Goal: Book appointment/travel/reservation

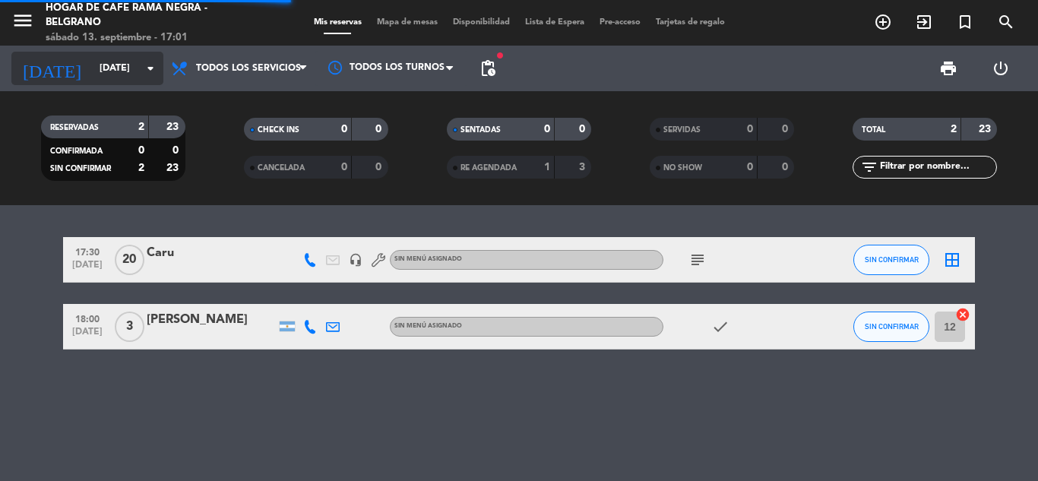
click at [92, 67] on input "[DATE]" at bounding box center [156, 68] width 128 height 26
click at [97, 72] on input "[DATE]" at bounding box center [156, 68] width 128 height 26
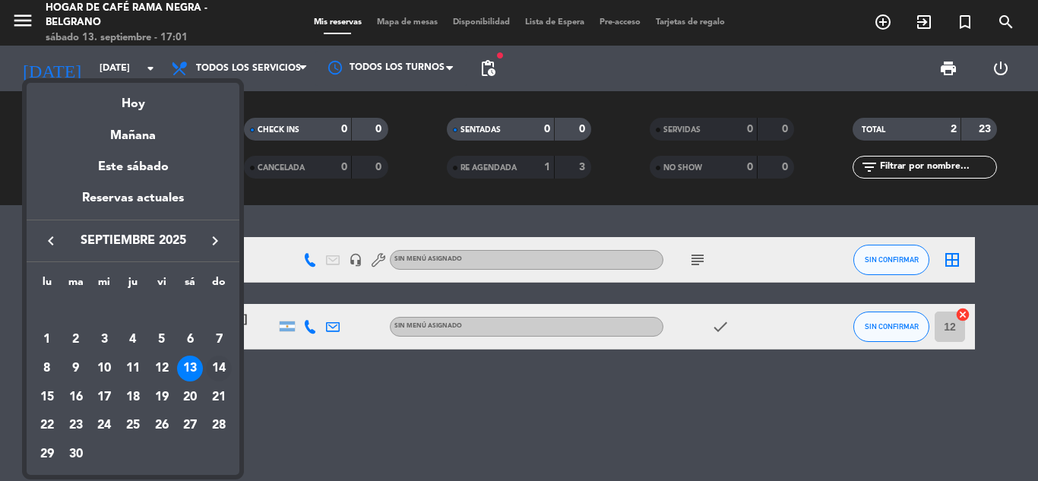
click at [222, 369] on div "14" at bounding box center [219, 369] width 26 height 26
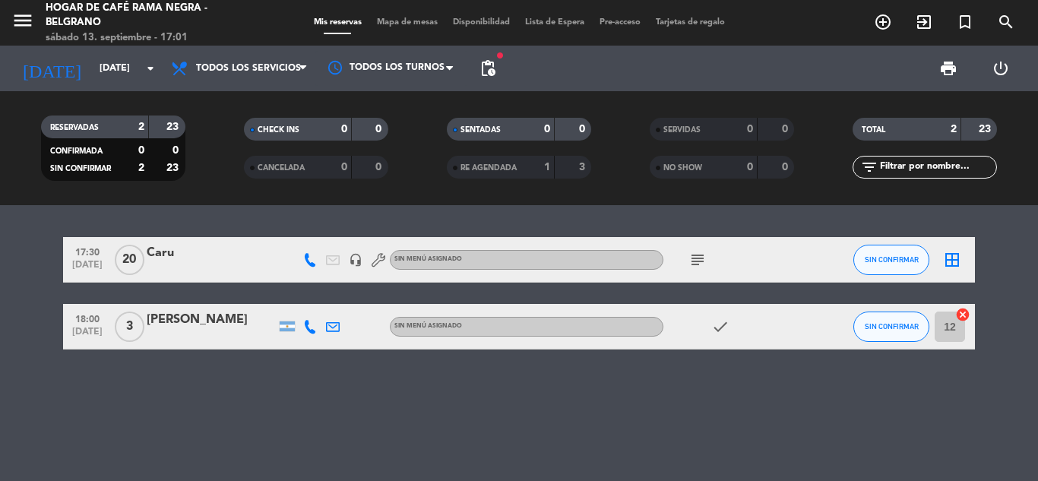
type input "[DATE]"
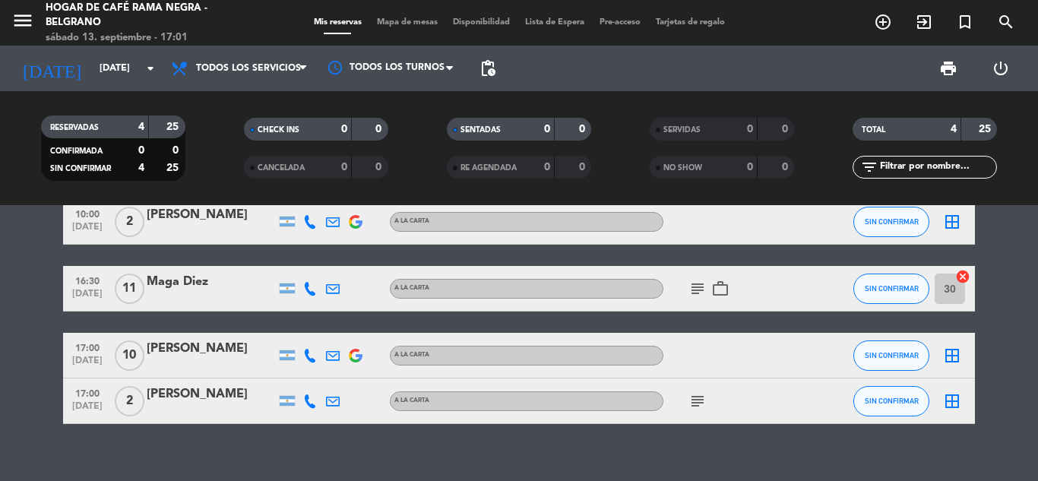
scroll to position [57, 0]
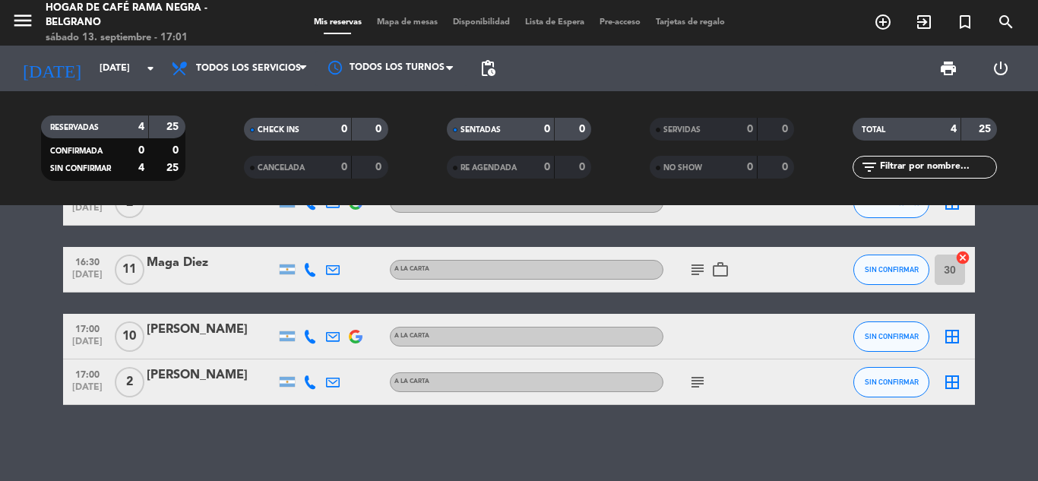
click at [697, 386] on icon "subject" at bounding box center [697, 382] width 18 height 18
click at [697, 384] on icon "subject" at bounding box center [697, 382] width 18 height 18
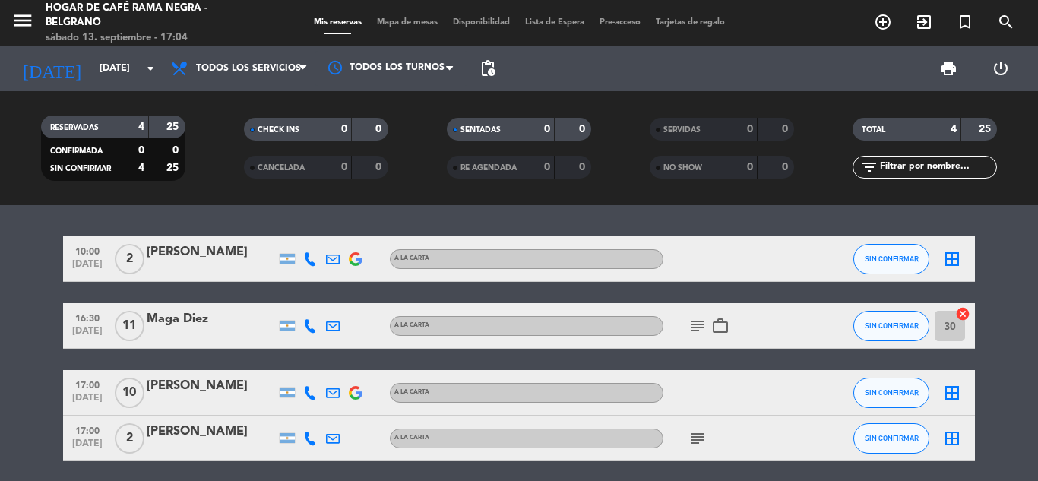
scroll to position [0, 0]
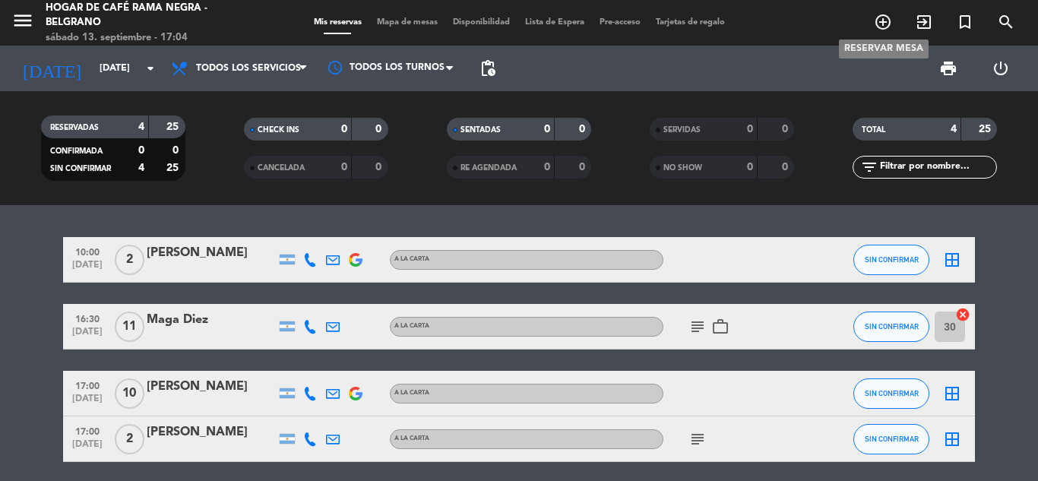
click at [889, 24] on icon "add_circle_outline" at bounding box center [883, 22] width 18 height 18
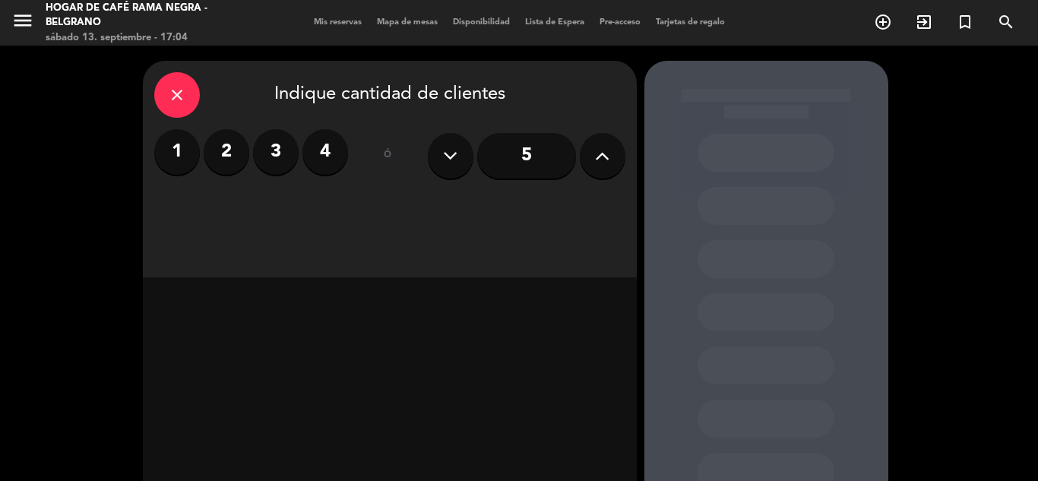
click at [599, 160] on icon at bounding box center [602, 155] width 14 height 23
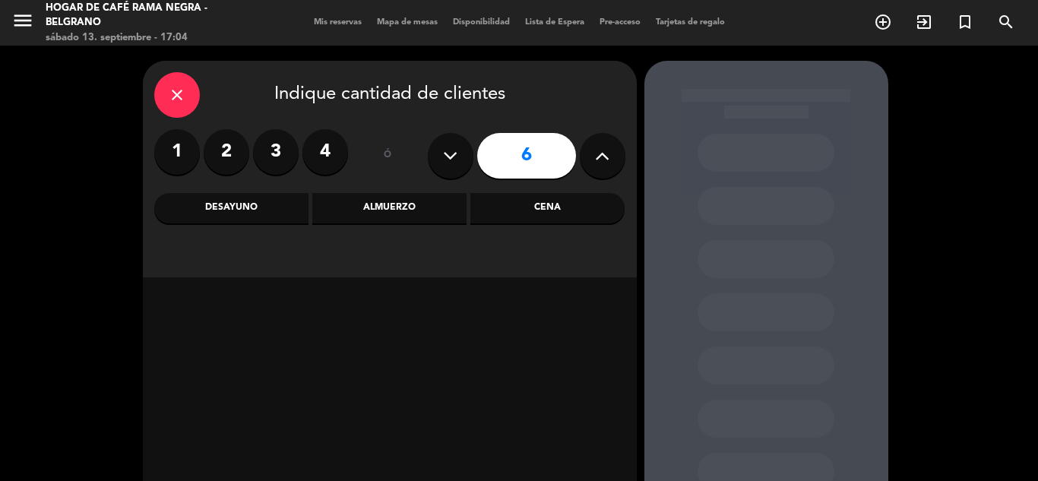
click at [599, 160] on icon at bounding box center [602, 155] width 14 height 23
type input "8"
click at [231, 210] on div "Desayuno" at bounding box center [231, 208] width 154 height 30
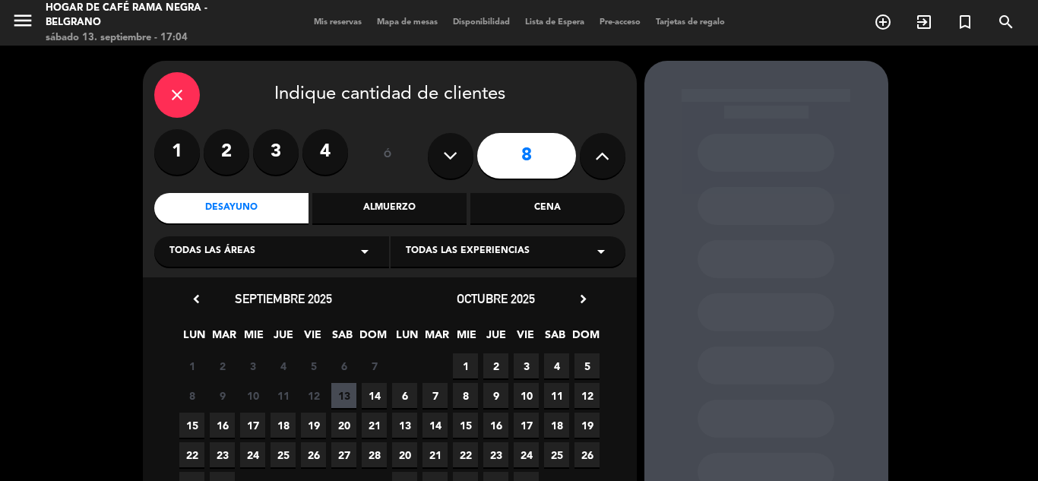
click at [376, 391] on span "14" at bounding box center [374, 395] width 25 height 25
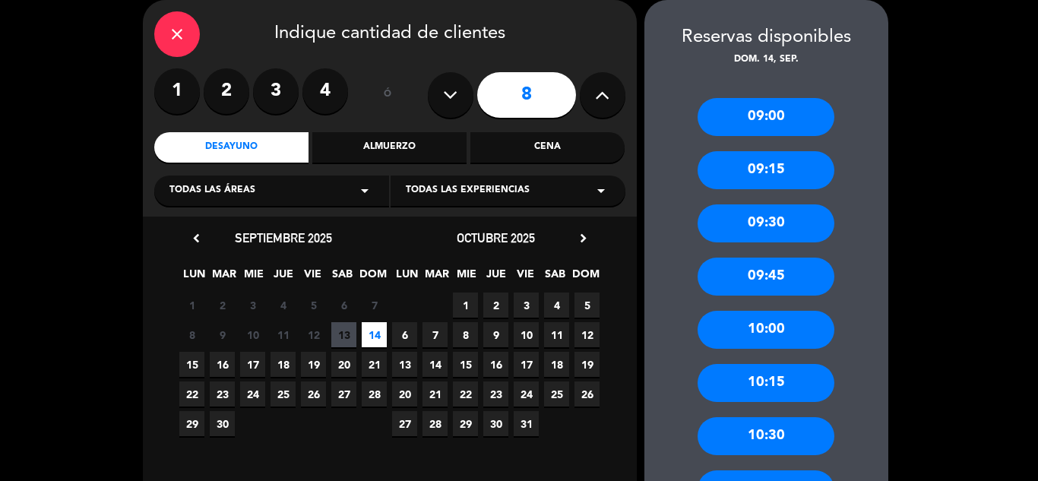
click at [767, 326] on div "10:00" at bounding box center [765, 330] width 137 height 38
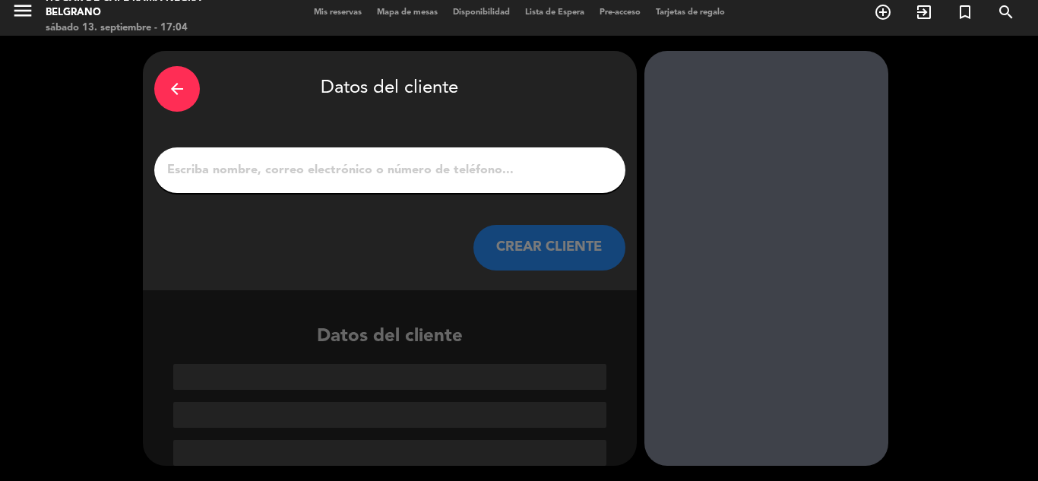
click at [490, 171] on input "1" at bounding box center [390, 170] width 448 height 21
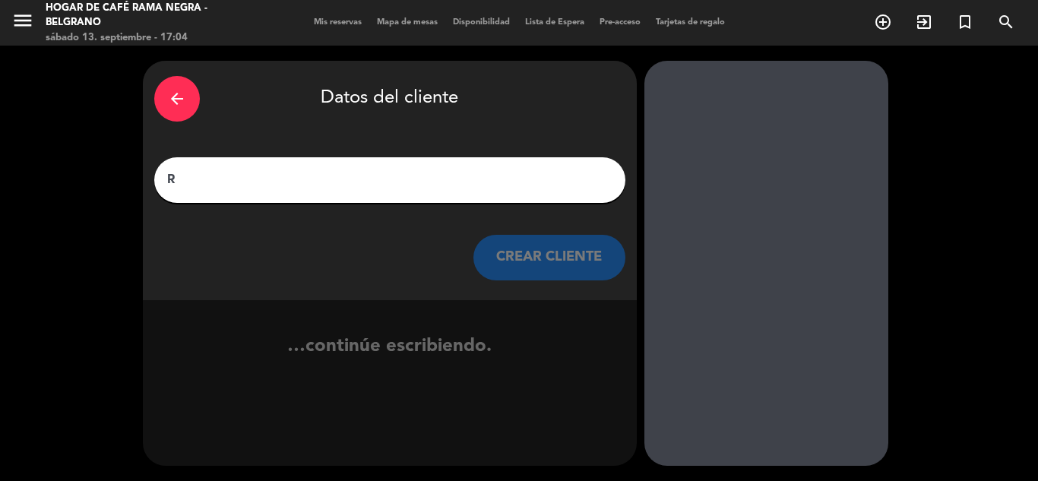
scroll to position [0, 0]
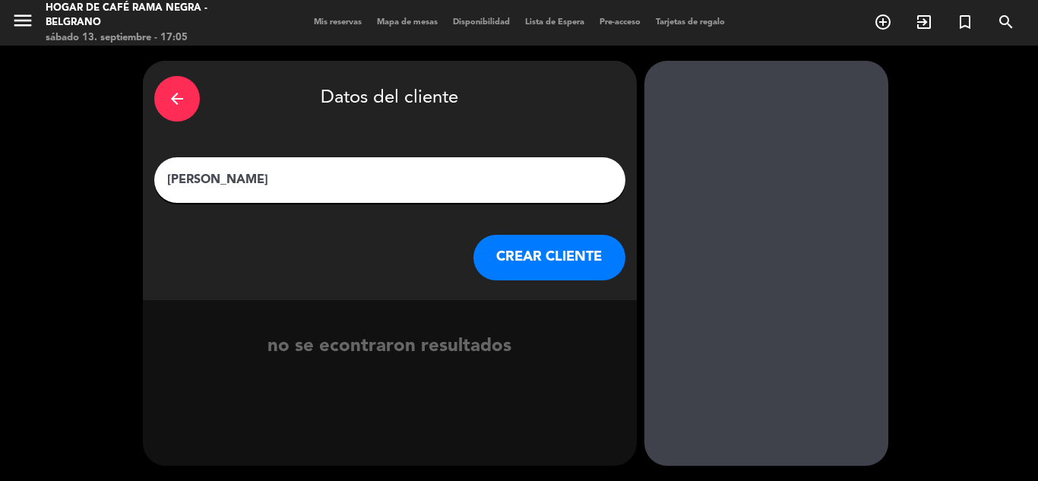
type input "[PERSON_NAME]"
click at [533, 260] on button "CREAR CLIENTE" at bounding box center [549, 258] width 152 height 46
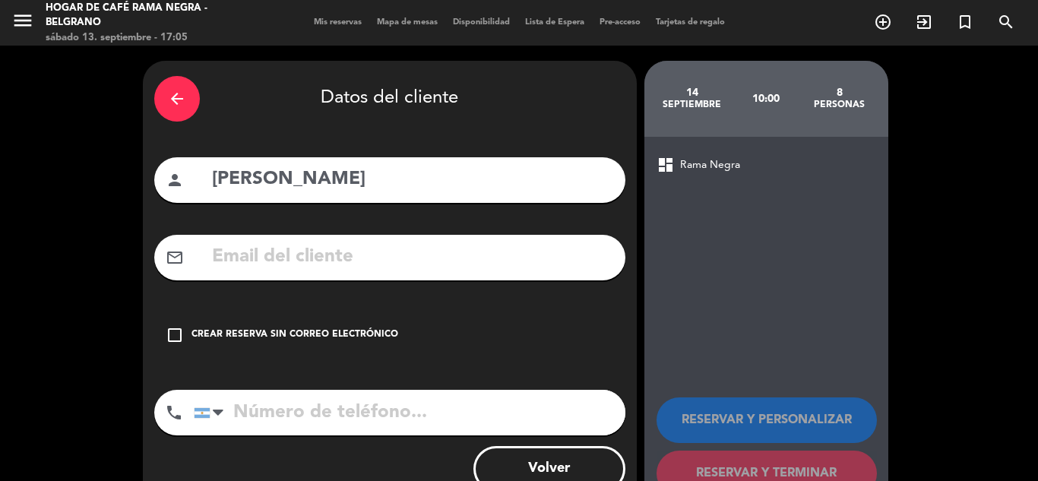
click at [172, 330] on icon "check_box_outline_blank" at bounding box center [175, 335] width 18 height 18
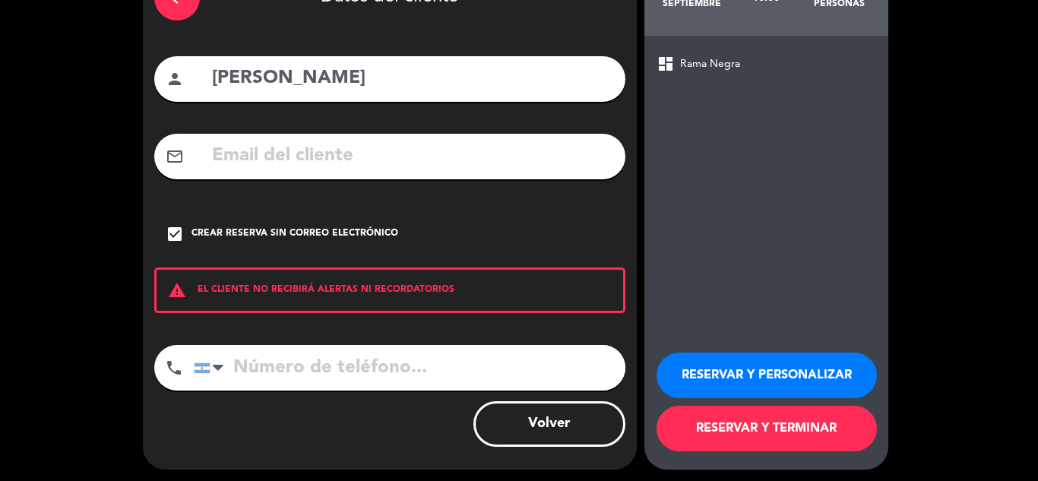
scroll to position [105, 0]
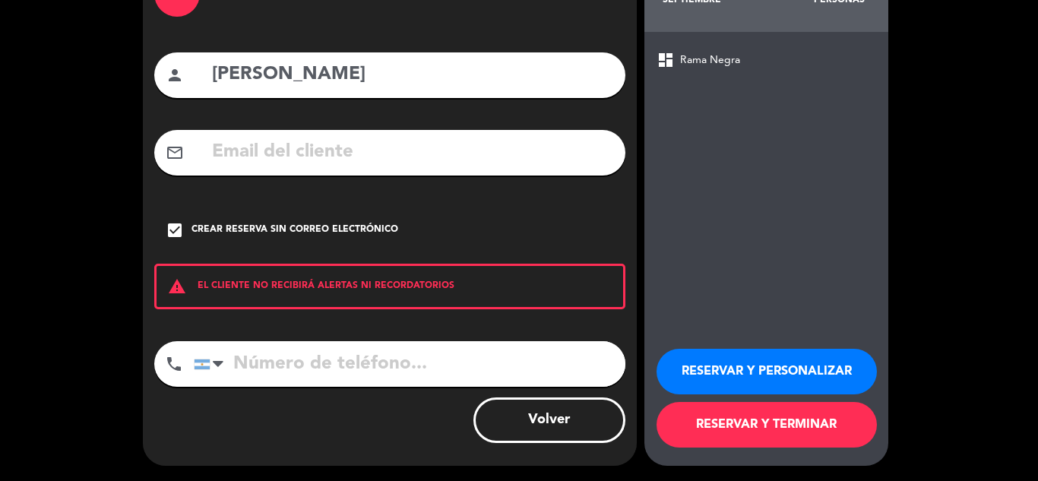
click at [716, 375] on button "RESERVAR Y PERSONALIZAR" at bounding box center [766, 372] width 220 height 46
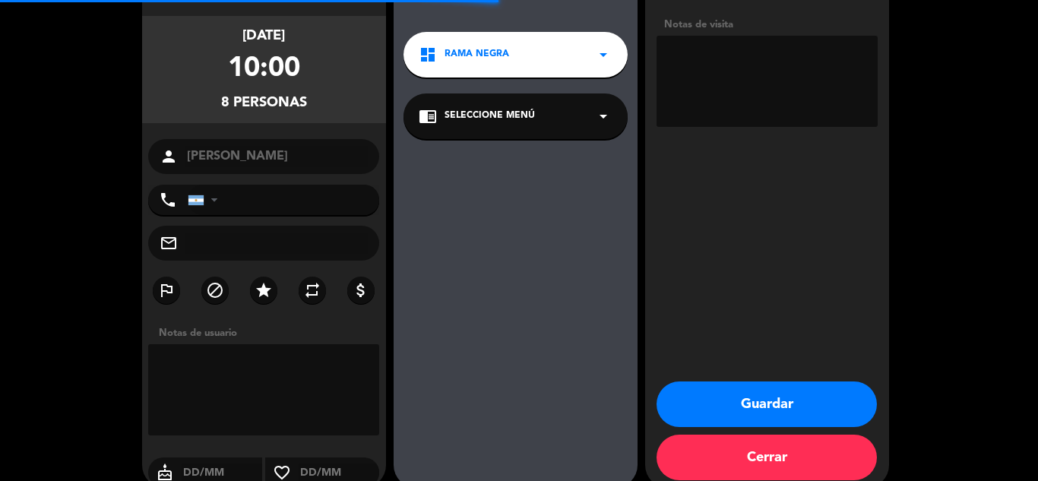
scroll to position [61, 0]
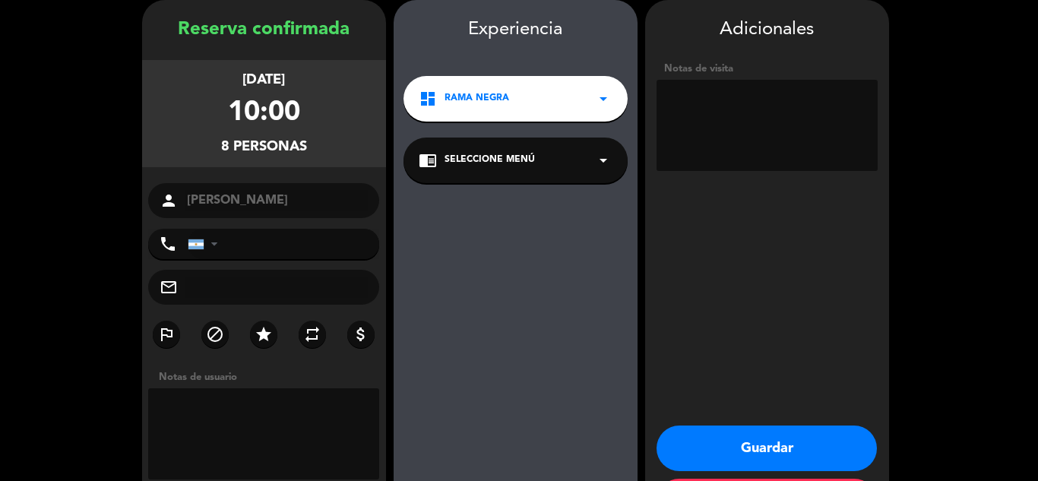
click at [738, 115] on textarea at bounding box center [766, 125] width 221 height 91
type textarea "M"
type textarea "Pide mesa 30 para 16 personas"
click at [753, 446] on button "Guardar" at bounding box center [766, 448] width 220 height 46
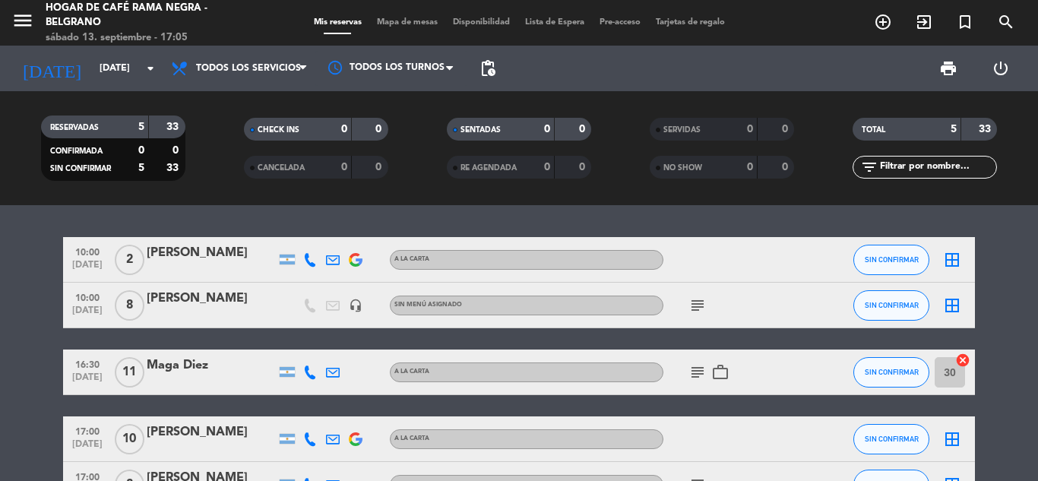
click at [82, 294] on span "10:00" at bounding box center [87, 296] width 38 height 17
click at [209, 302] on div "[PERSON_NAME]" at bounding box center [211, 299] width 129 height 20
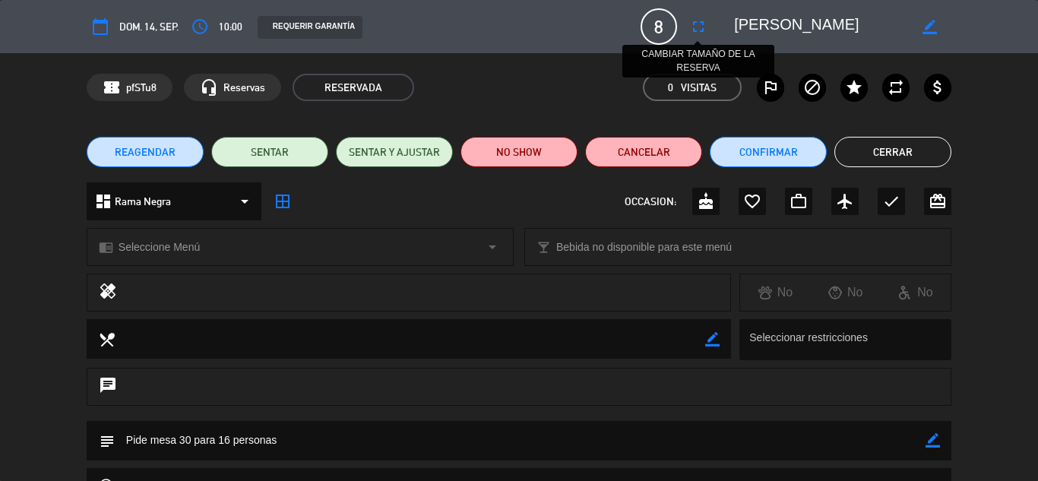
click at [689, 29] on icon "fullscreen" at bounding box center [698, 26] width 18 height 18
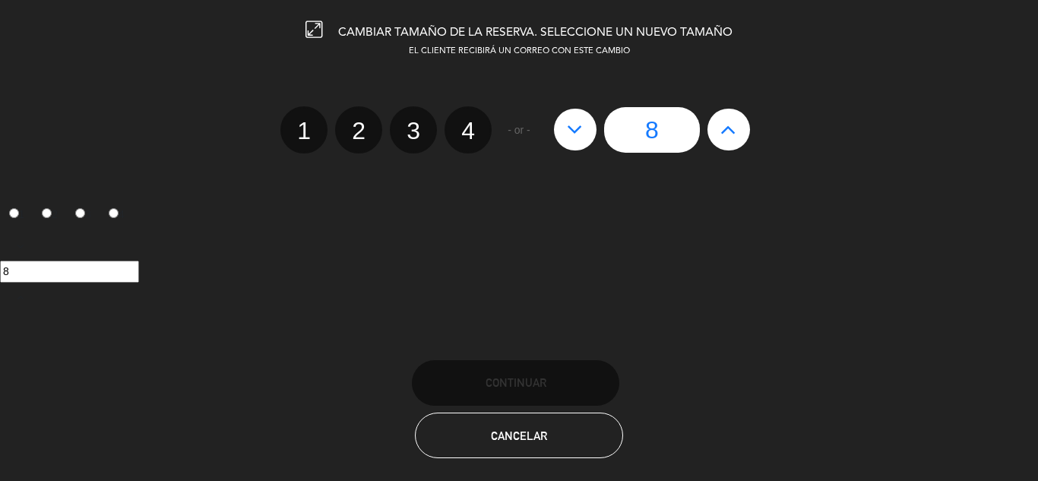
click at [725, 128] on icon at bounding box center [728, 129] width 16 height 24
type input "9"
click at [725, 128] on icon at bounding box center [728, 129] width 16 height 24
type input "10"
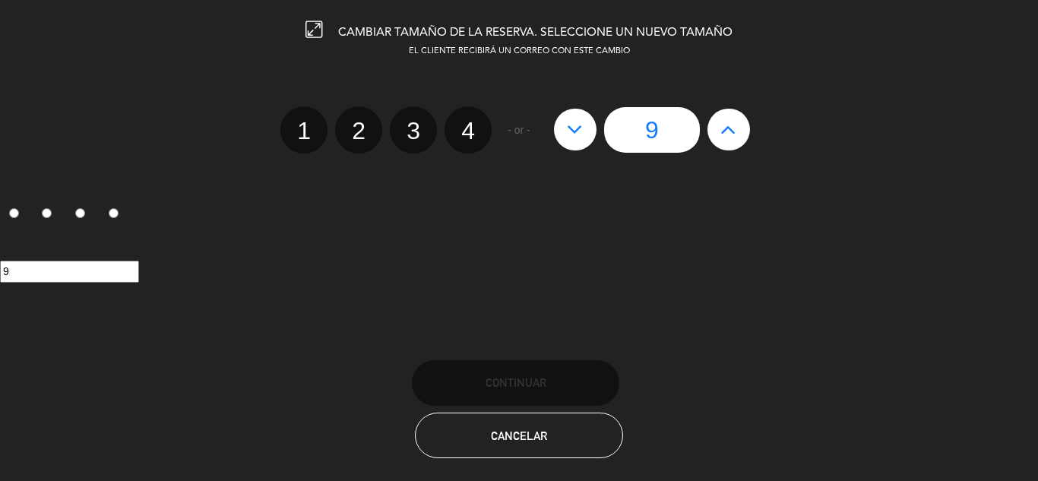
type input "10"
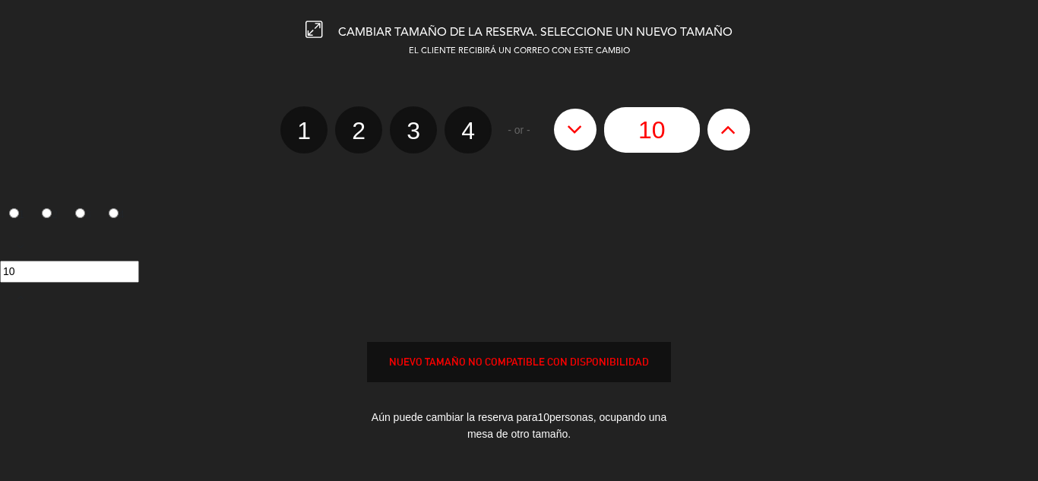
click at [725, 128] on icon at bounding box center [728, 129] width 16 height 24
type input "11"
click at [725, 128] on icon at bounding box center [728, 129] width 16 height 24
type input "12"
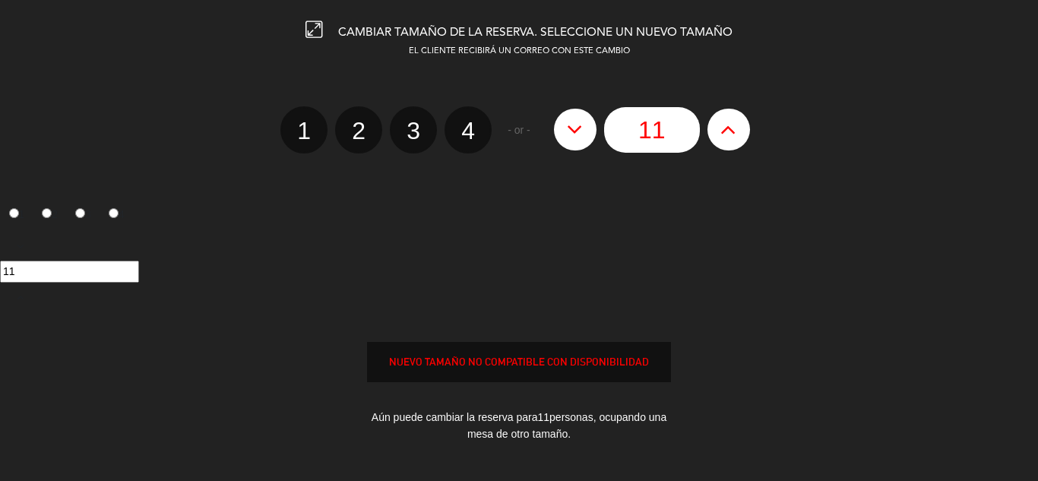
type input "12"
click at [725, 128] on icon at bounding box center [728, 129] width 16 height 24
type input "13"
click at [725, 128] on icon at bounding box center [728, 129] width 16 height 24
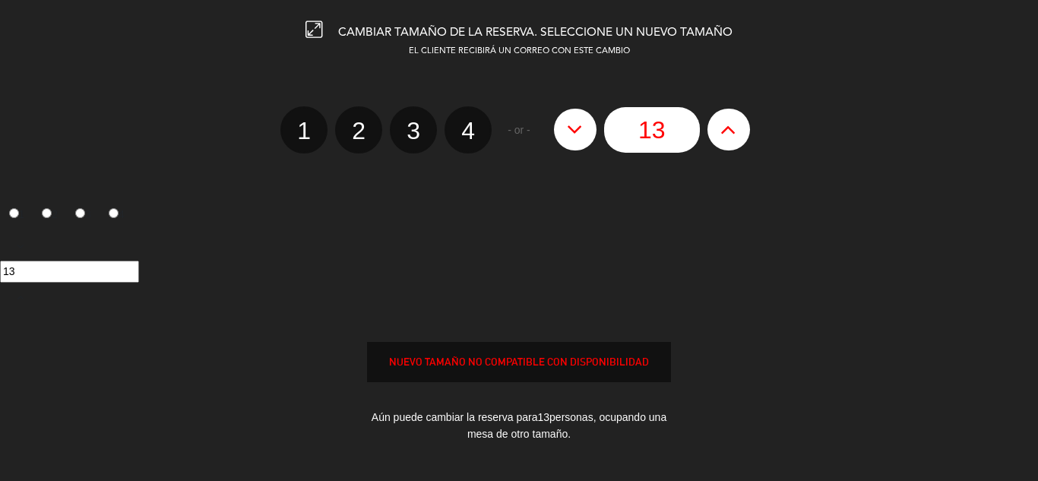
type input "14"
click at [725, 128] on icon at bounding box center [728, 129] width 16 height 24
type input "15"
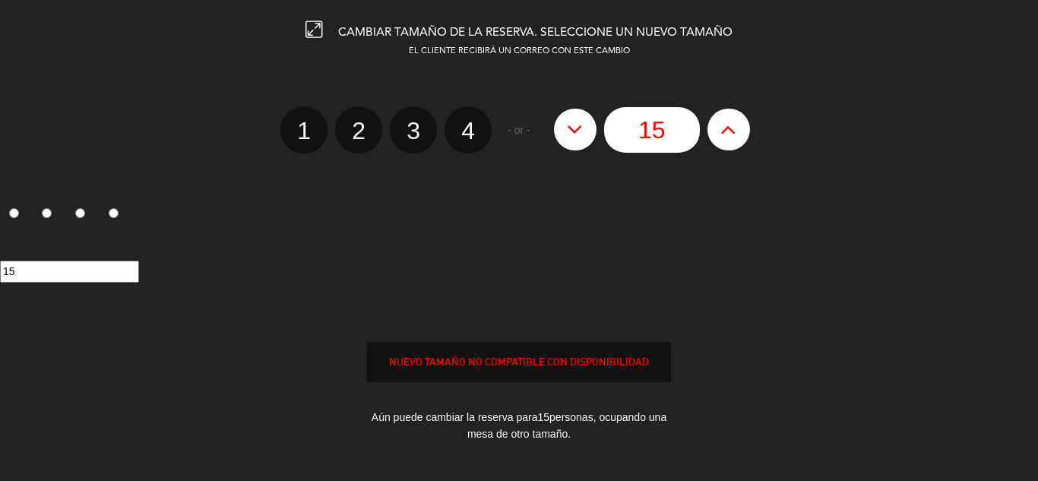
click at [725, 128] on icon at bounding box center [728, 129] width 16 height 24
type input "16"
click at [725, 128] on icon at bounding box center [728, 129] width 16 height 24
type input "17"
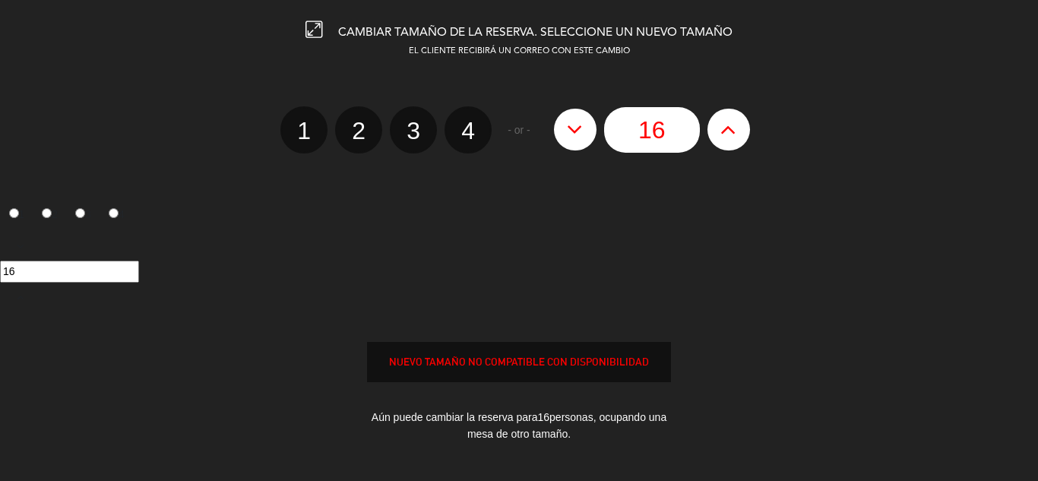
type input "17"
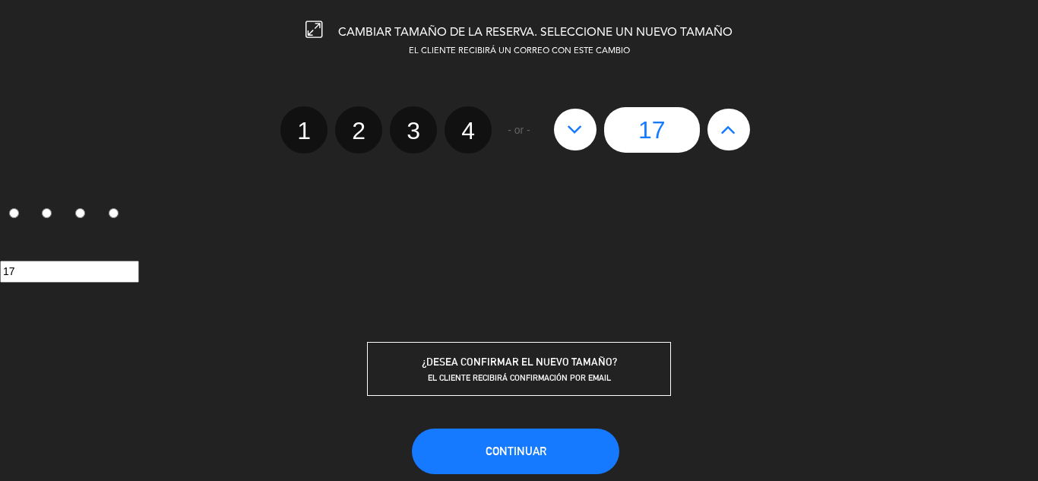
click at [581, 131] on icon at bounding box center [575, 129] width 16 height 24
type input "16"
click at [512, 457] on button "Continuar" at bounding box center [515, 451] width 207 height 46
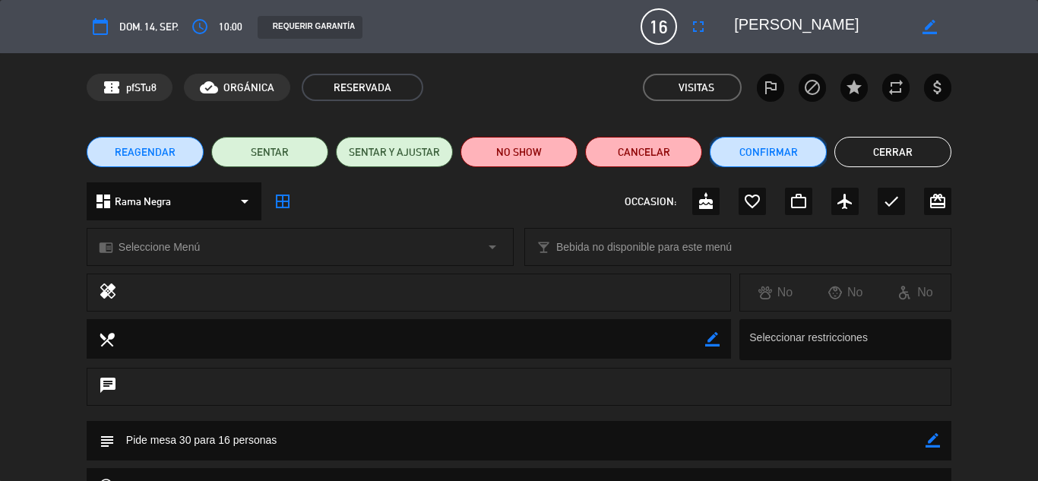
click at [780, 148] on button "Confirmar" at bounding box center [768, 152] width 117 height 30
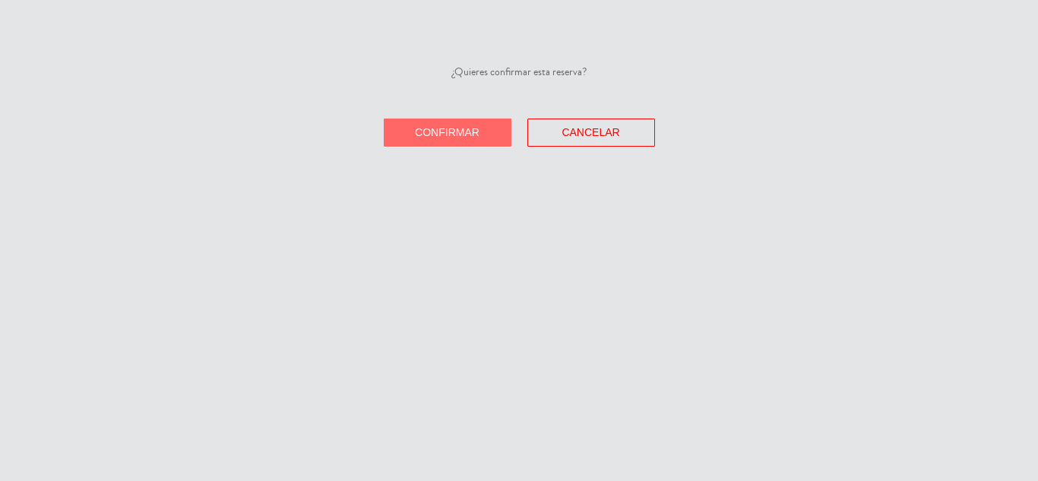
click at [455, 128] on span "Confirmar" at bounding box center [447, 132] width 65 height 12
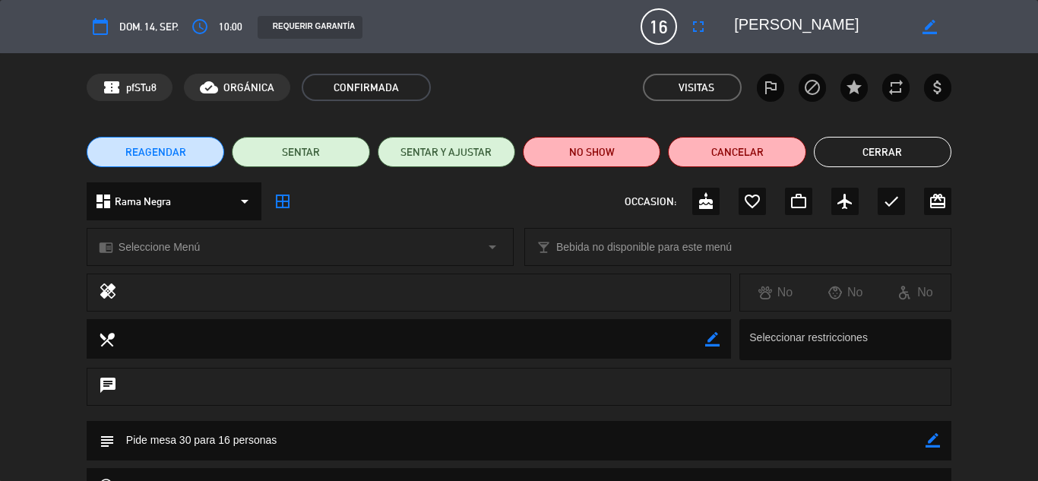
click at [136, 21] on span "dom. 14, sep." at bounding box center [148, 26] width 59 height 17
click at [890, 155] on button "Cerrar" at bounding box center [883, 152] width 138 height 30
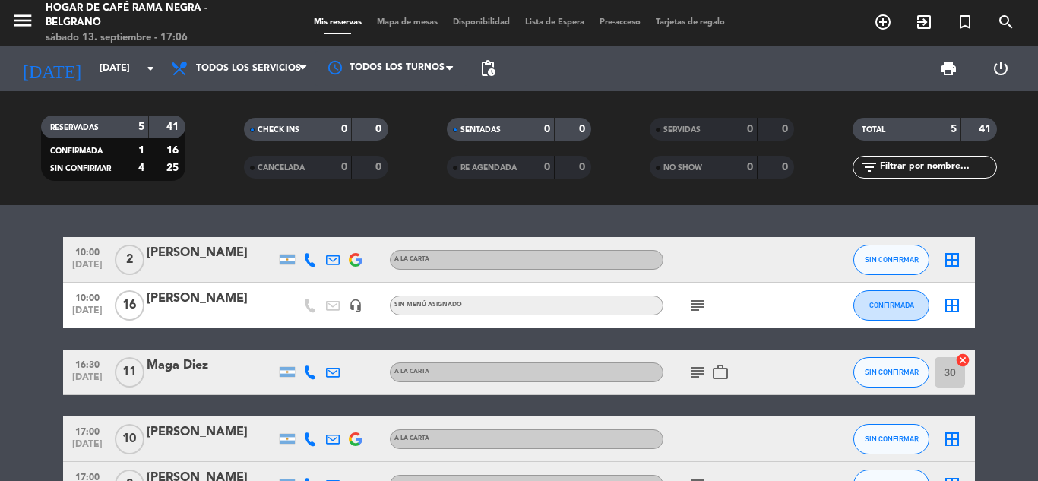
click at [947, 305] on icon "border_all" at bounding box center [952, 305] width 18 height 18
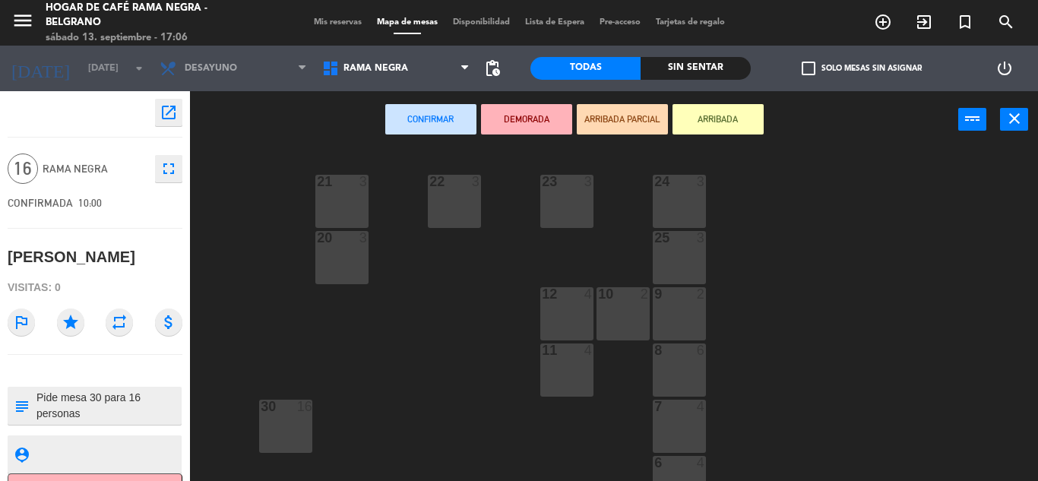
click at [273, 406] on div at bounding box center [285, 407] width 25 height 14
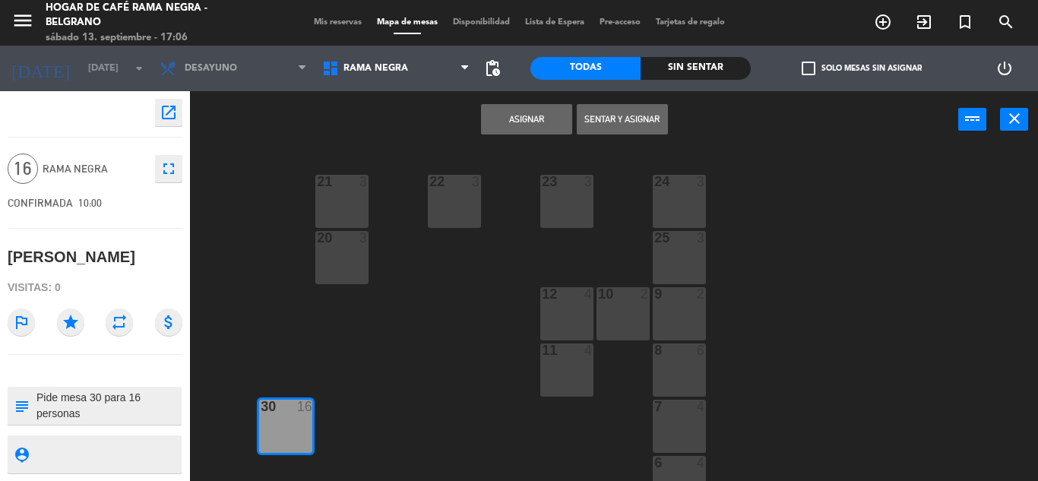
click at [545, 114] on button "Asignar" at bounding box center [526, 119] width 91 height 30
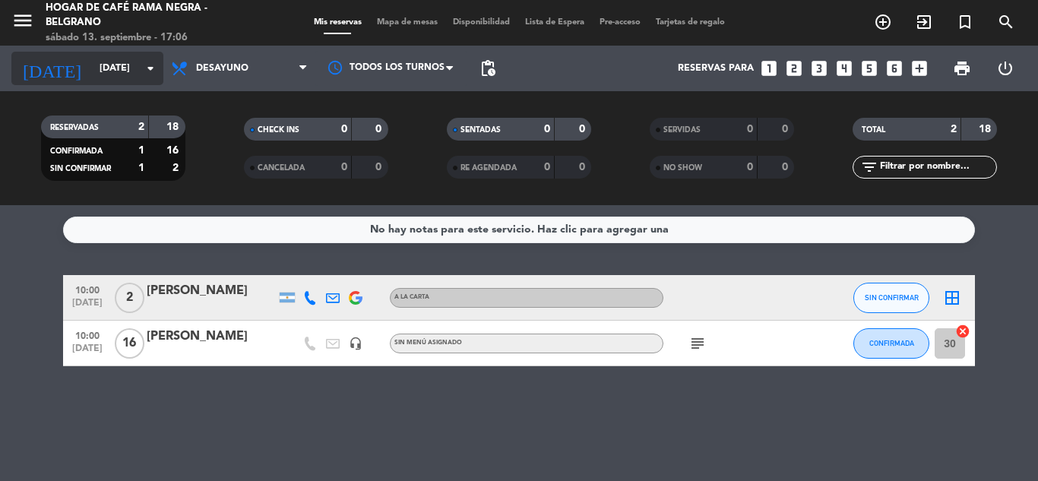
click at [115, 84] on div "[DATE] [DATE] arrow_drop_down" at bounding box center [87, 68] width 152 height 33
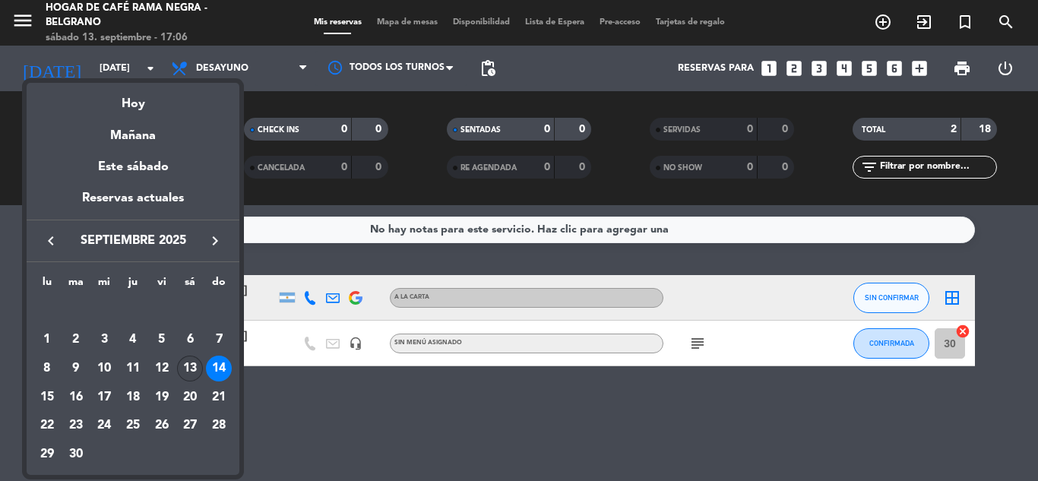
click at [187, 364] on div "13" at bounding box center [190, 369] width 26 height 26
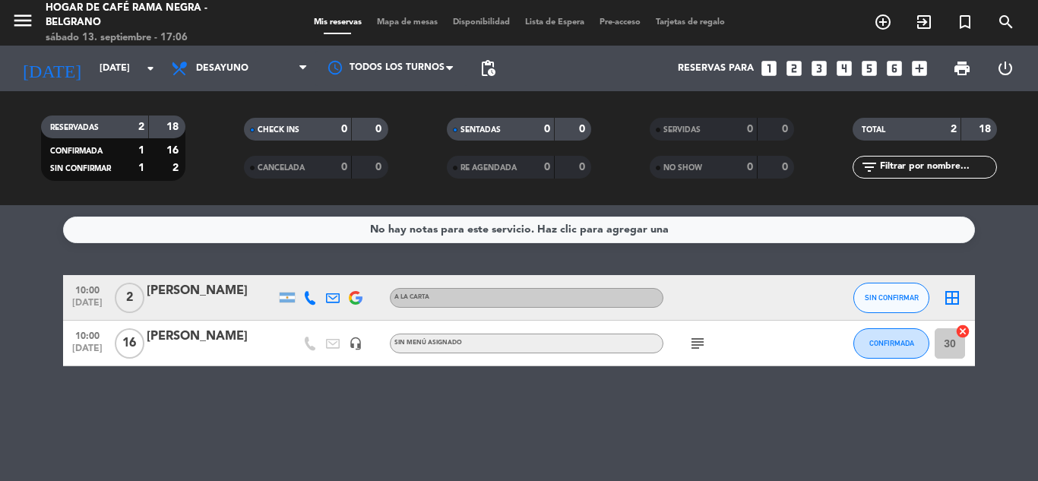
type input "[DATE]"
click at [187, 364] on div "10:00 [DATE] [PERSON_NAME] headset_mic Sin menú asignado subject CONFIRMADA 30 …" at bounding box center [519, 344] width 912 height 46
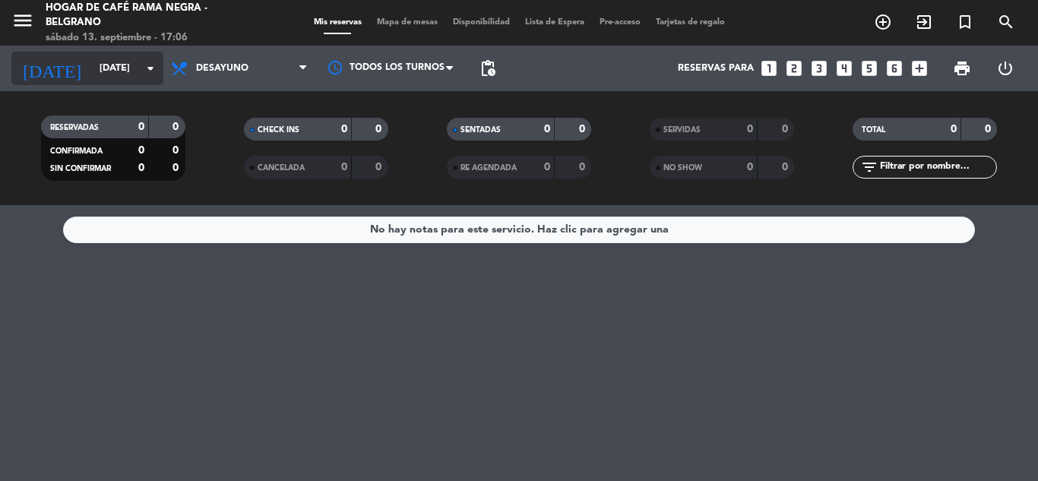
click at [96, 71] on input "[DATE]" at bounding box center [156, 68] width 128 height 26
click at [466, 222] on div "No hay notas para este servicio. Haz clic para agregar una" at bounding box center [519, 229] width 299 height 17
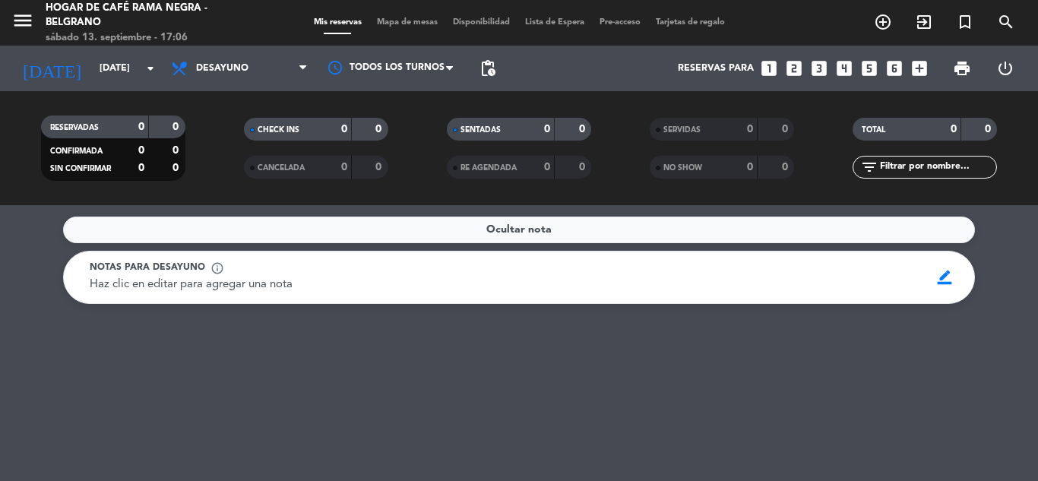
click at [413, 356] on div "Ocultar nota Notas para desayuno info_outline Haz clic en editar para agregar u…" at bounding box center [519, 343] width 1038 height 276
click at [103, 64] on input "[DATE]" at bounding box center [156, 68] width 128 height 26
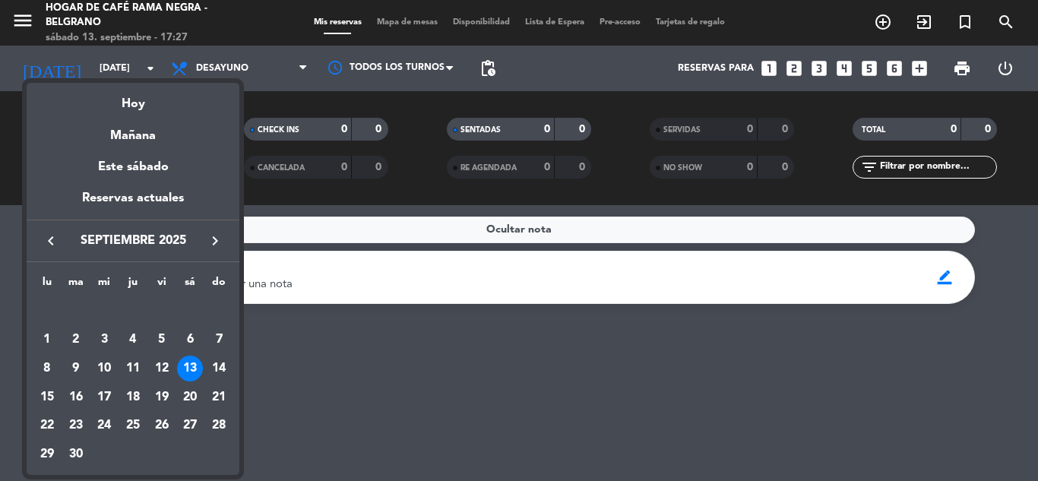
click at [362, 390] on div at bounding box center [519, 240] width 1038 height 481
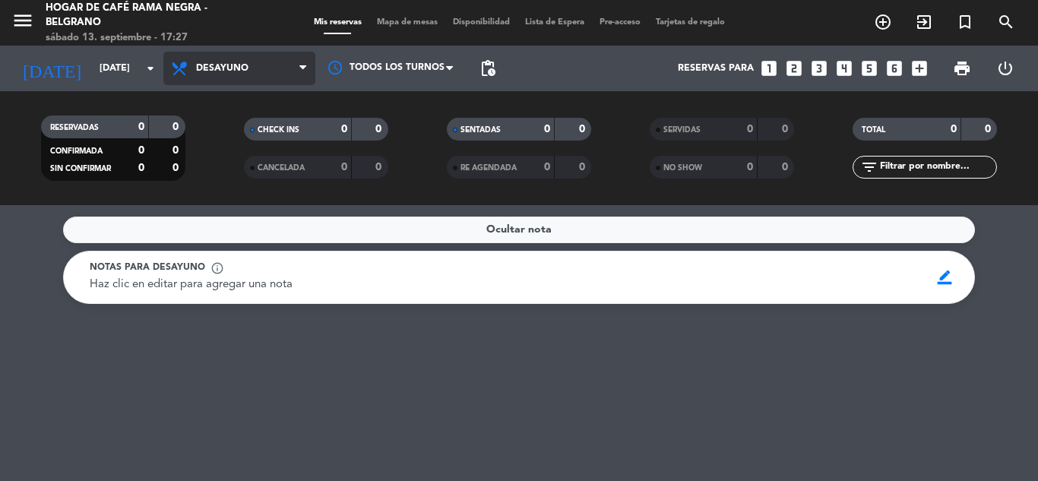
click at [212, 71] on span "Desayuno" at bounding box center [222, 68] width 52 height 11
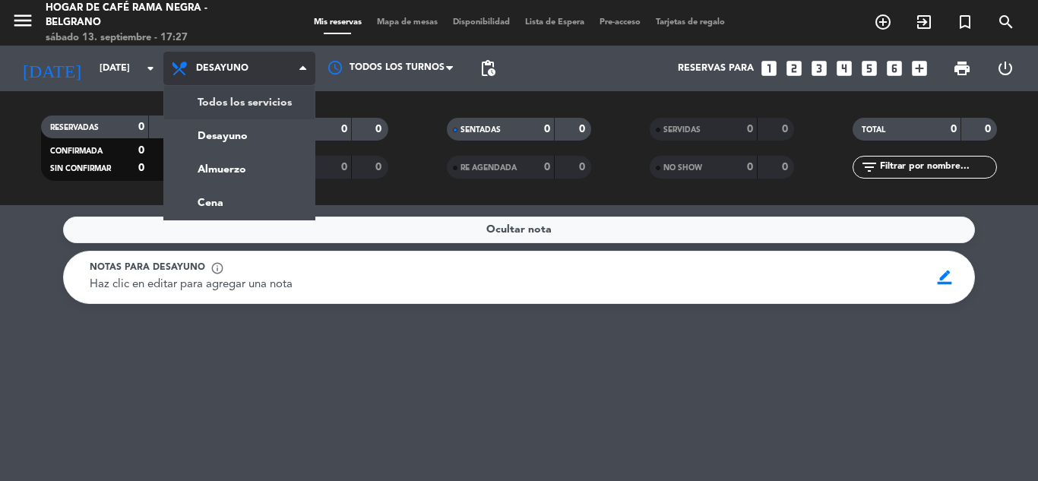
click at [226, 96] on div "menu Hogar de Café Rama Negra - Belgrano [DATE] 13. septiembre - 17:27 Mis rese…" at bounding box center [519, 102] width 1038 height 205
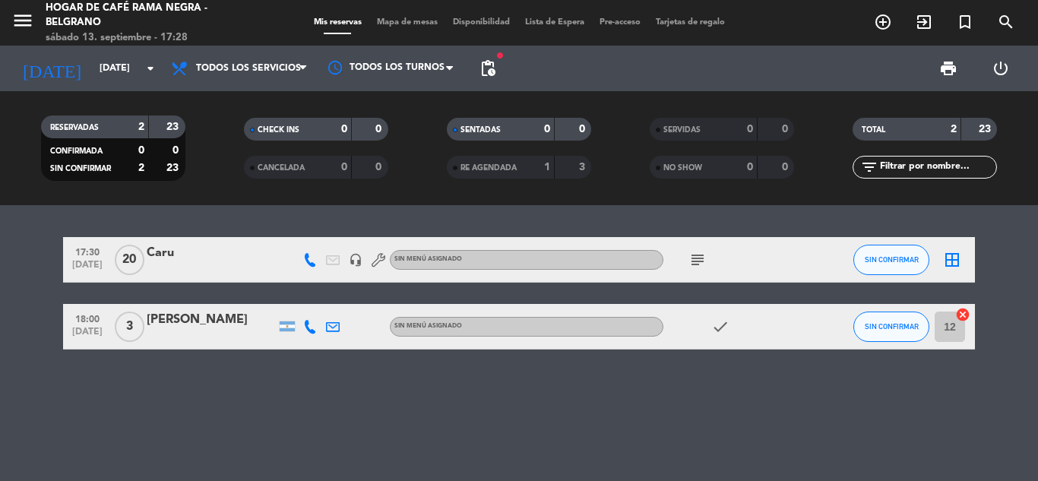
click at [701, 267] on icon "subject" at bounding box center [697, 260] width 18 height 18
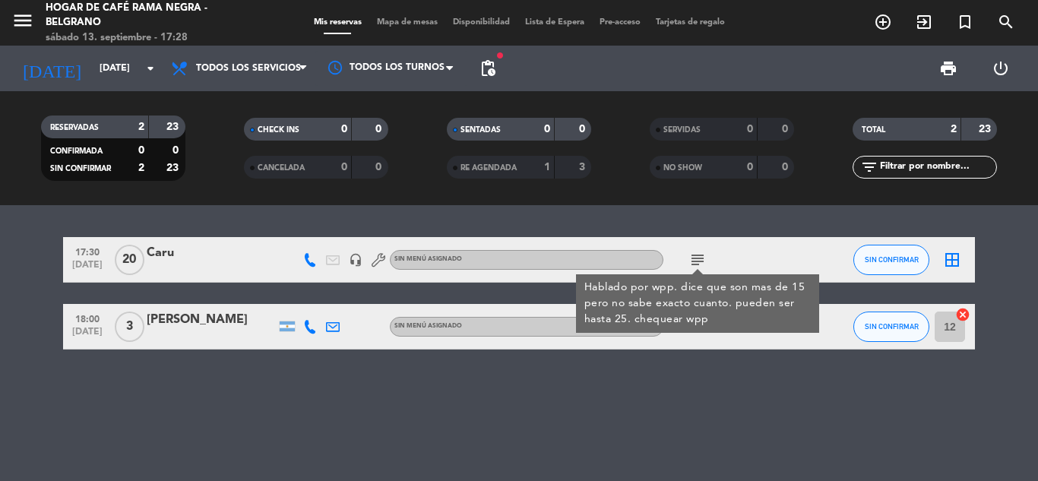
click at [416, 399] on div "17:30 [DATE] Caru headset_mic Sin menú asignado subject Hablado por wpp. dice q…" at bounding box center [519, 343] width 1038 height 276
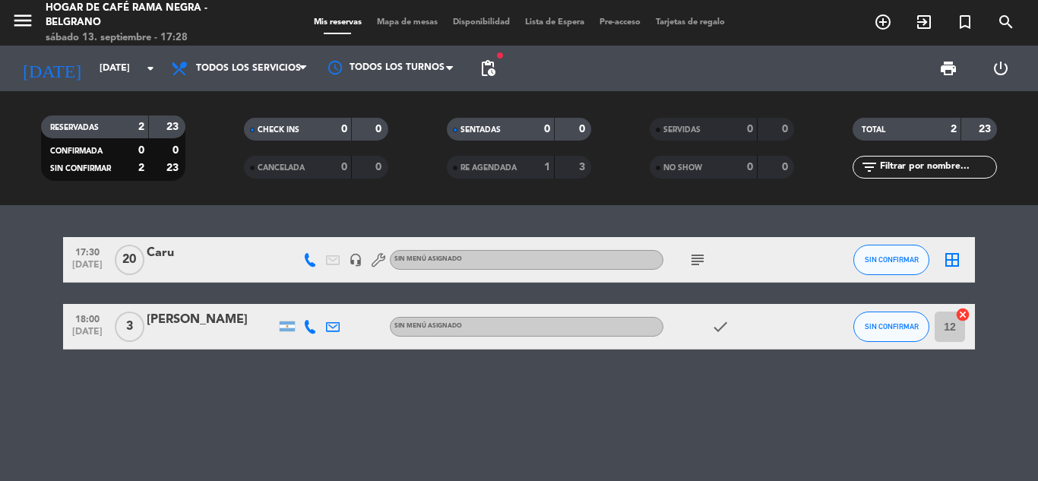
click at [240, 425] on div "17:30 [DATE] Caru headset_mic Sin menú asignado subject SIN CONFIRMAR border_al…" at bounding box center [519, 343] width 1038 height 276
